Goal: Find specific page/section: Find specific page/section

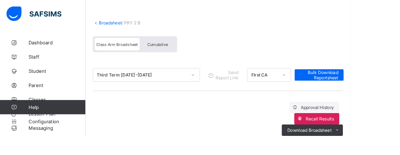
scroll to position [33, 0]
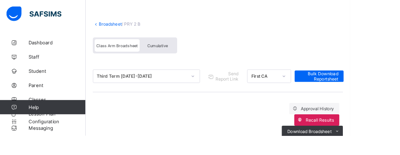
click at [126, 24] on link "Broadsheet" at bounding box center [126, 27] width 26 height 6
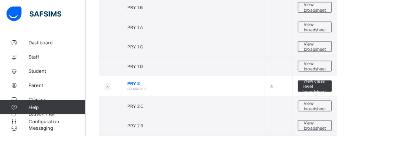
scroll to position [626, 0]
click at [363, 115] on span "View broadsheet" at bounding box center [360, 121] width 26 height 12
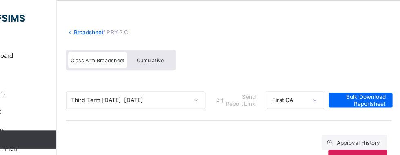
scroll to position [30, 0]
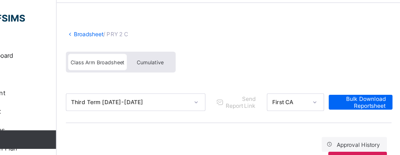
click at [121, 27] on link "Broadsheet" at bounding box center [126, 30] width 26 height 6
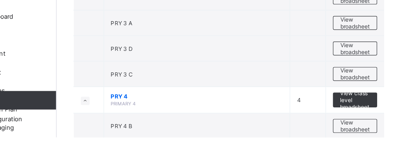
scroll to position [827, 0]
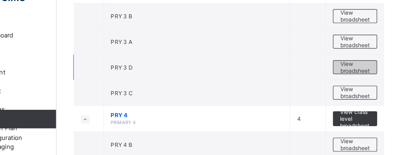
click at [367, 71] on span "View broadsheet" at bounding box center [360, 77] width 26 height 12
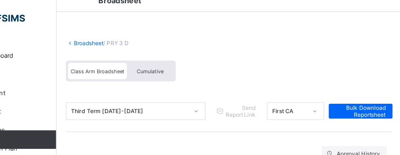
scroll to position [15, 0]
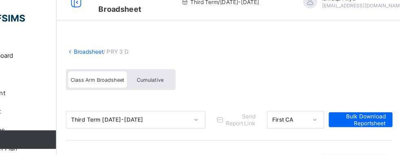
click at [126, 47] on link "Broadsheet" at bounding box center [126, 45] width 26 height 6
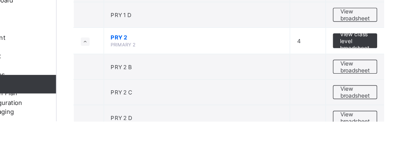
scroll to position [647, 0]
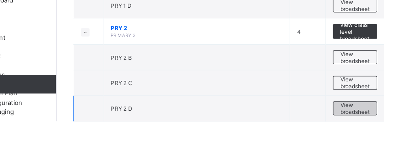
click at [364, 138] on span "View broadsheet" at bounding box center [360, 144] width 26 height 12
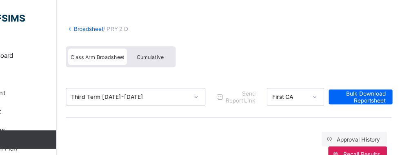
scroll to position [31, 0]
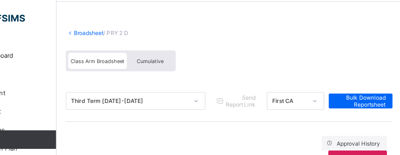
click at [124, 27] on link "Broadsheet" at bounding box center [126, 29] width 26 height 6
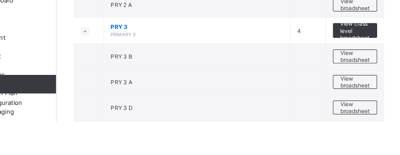
scroll to position [761, 0]
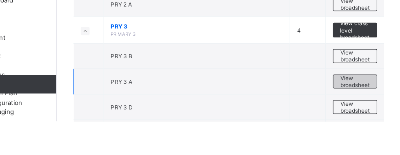
click at [359, 115] on span "View broadsheet" at bounding box center [360, 120] width 26 height 12
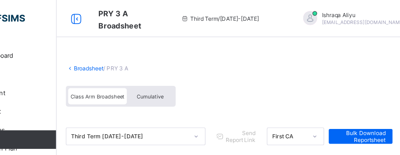
click at [124, 59] on link "Broadsheet" at bounding box center [126, 60] width 26 height 6
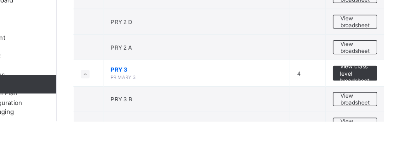
scroll to position [725, 0]
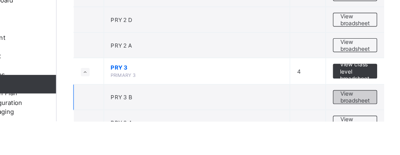
click at [370, 128] on span "View broadsheet" at bounding box center [360, 134] width 26 height 12
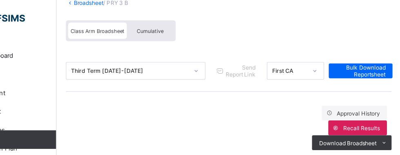
scroll to position [54, 0]
